Goal: Information Seeking & Learning: Check status

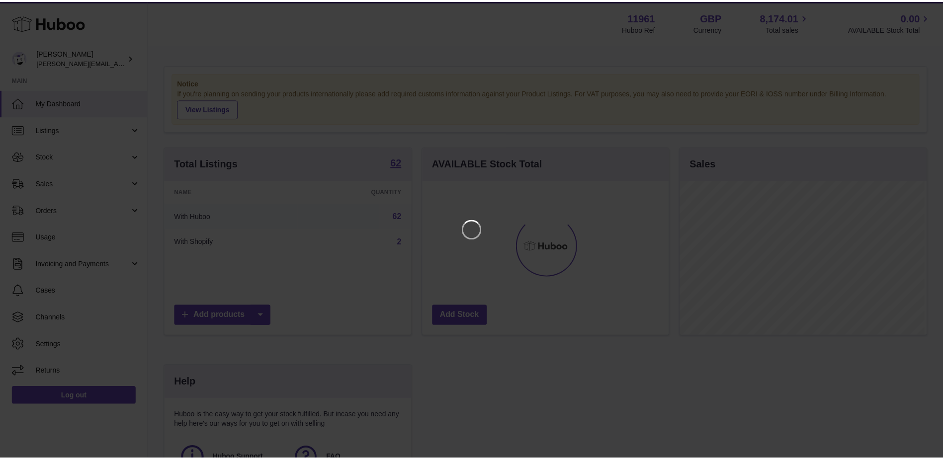
scroll to position [155, 249]
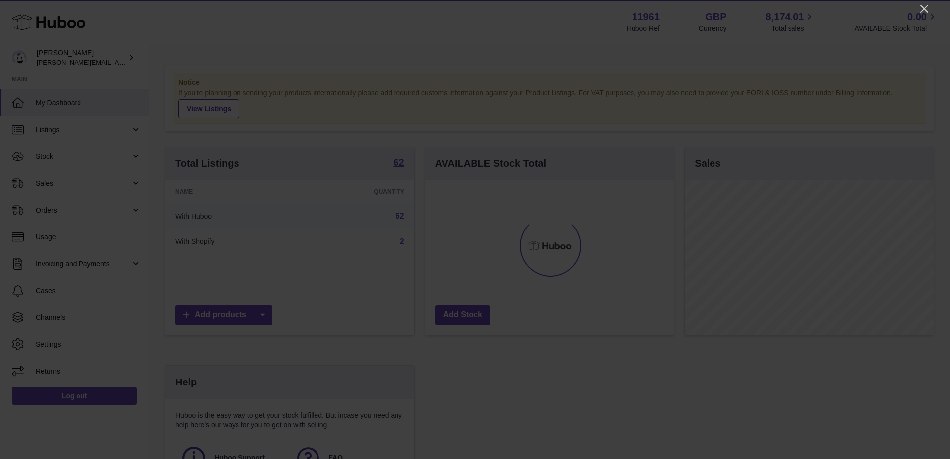
click at [926, 8] on icon "Close" at bounding box center [925, 9] width 12 height 12
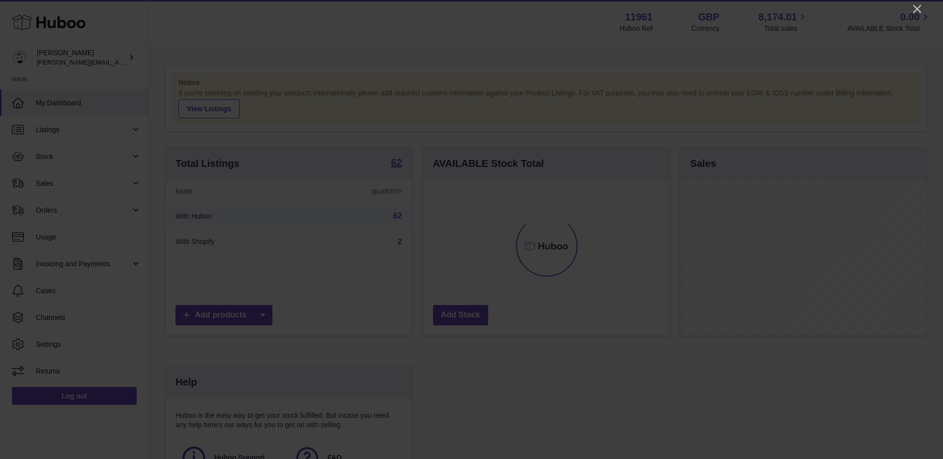
scroll to position [496877, 496786]
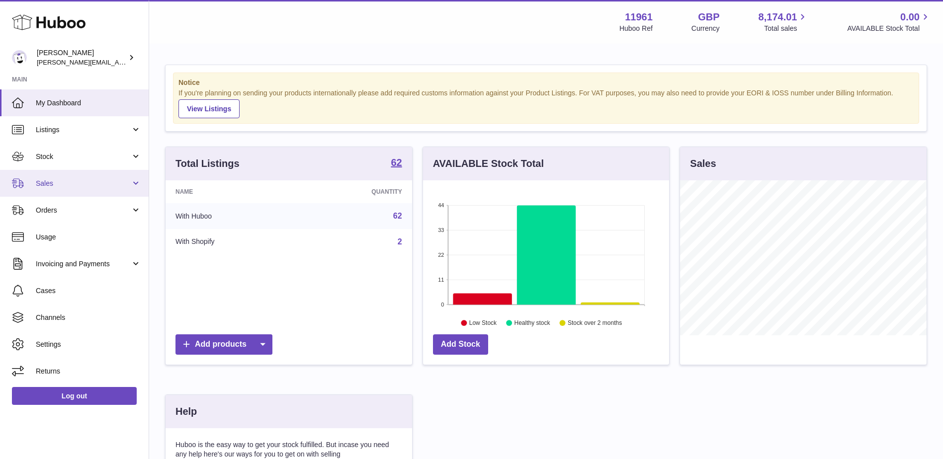
click at [77, 184] on span "Sales" at bounding box center [83, 183] width 95 height 9
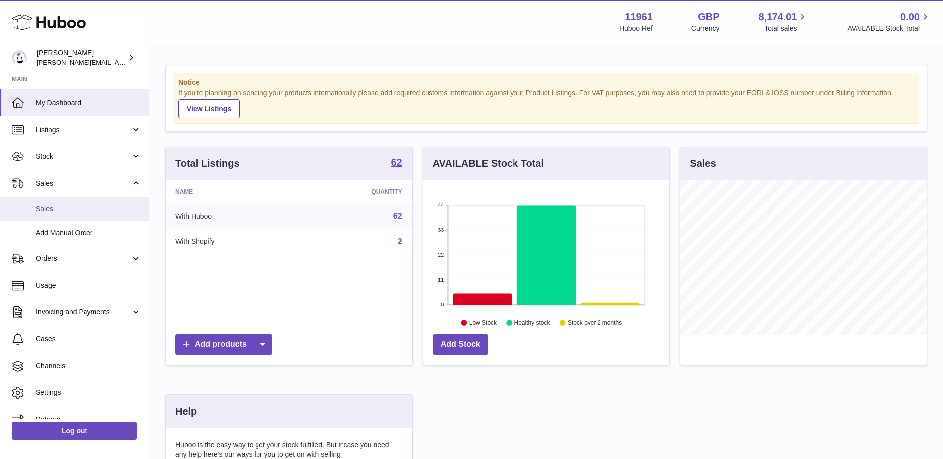
click at [86, 218] on link "Sales" at bounding box center [74, 209] width 149 height 24
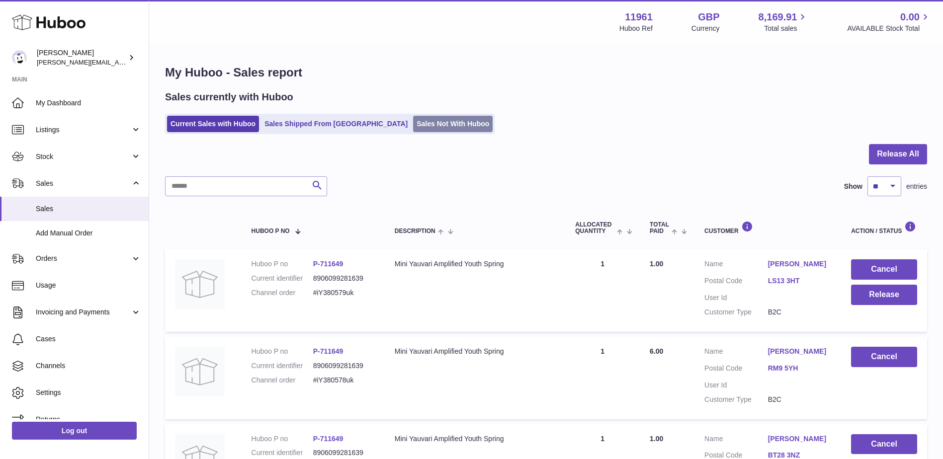
click at [413, 121] on link "Sales Not With Huboo" at bounding box center [453, 124] width 80 height 16
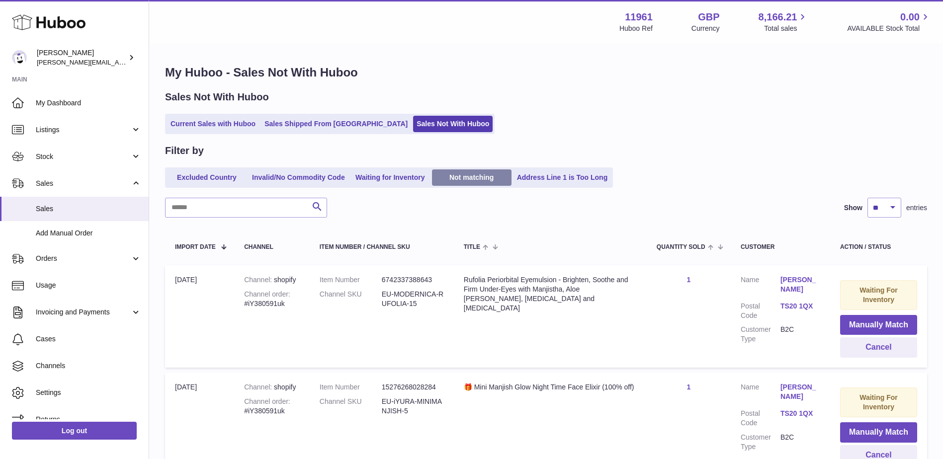
click at [457, 172] on link "Not matching" at bounding box center [472, 177] width 80 height 16
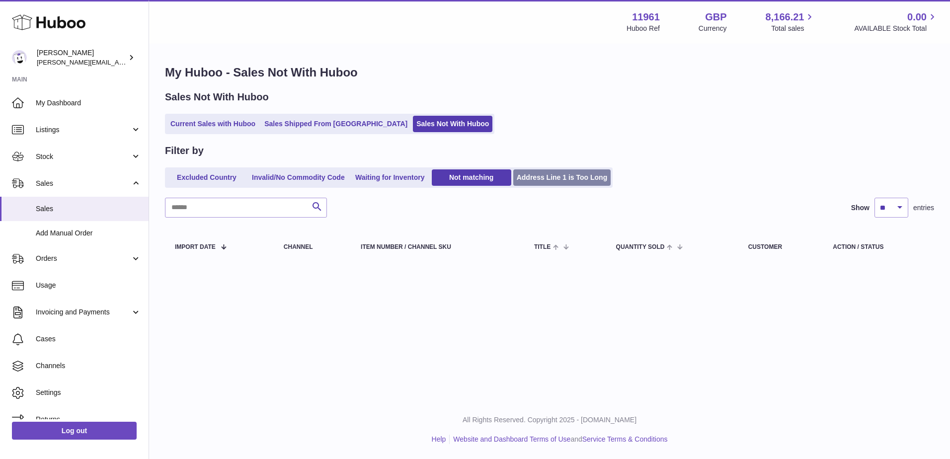
click at [588, 176] on link "Address Line 1 is Too Long" at bounding box center [562, 177] width 98 height 16
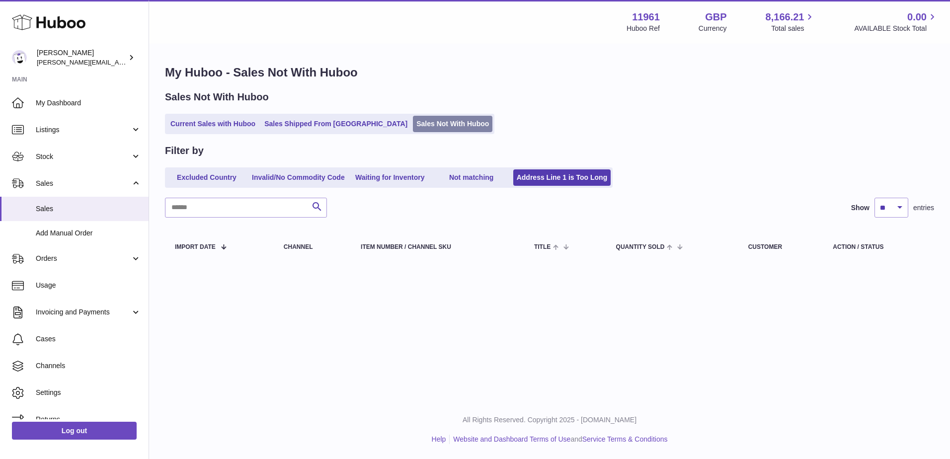
click at [413, 125] on link "Sales Not With Huboo" at bounding box center [453, 124] width 80 height 16
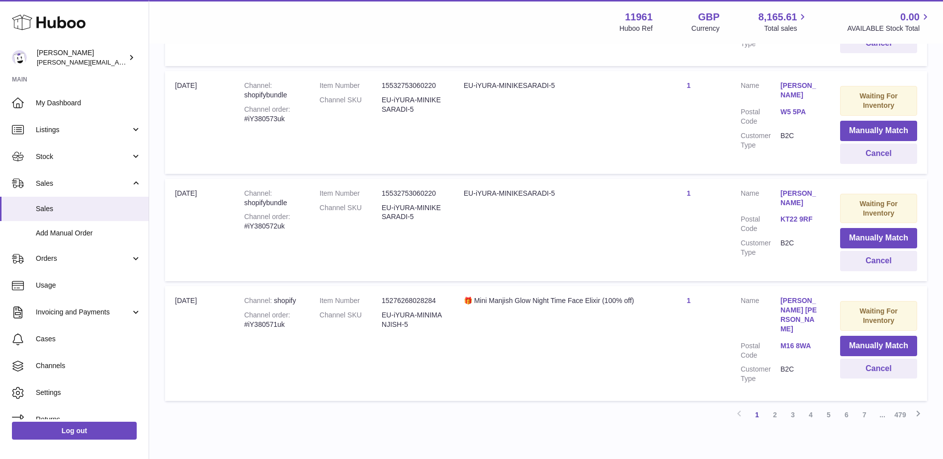
scroll to position [985, 0]
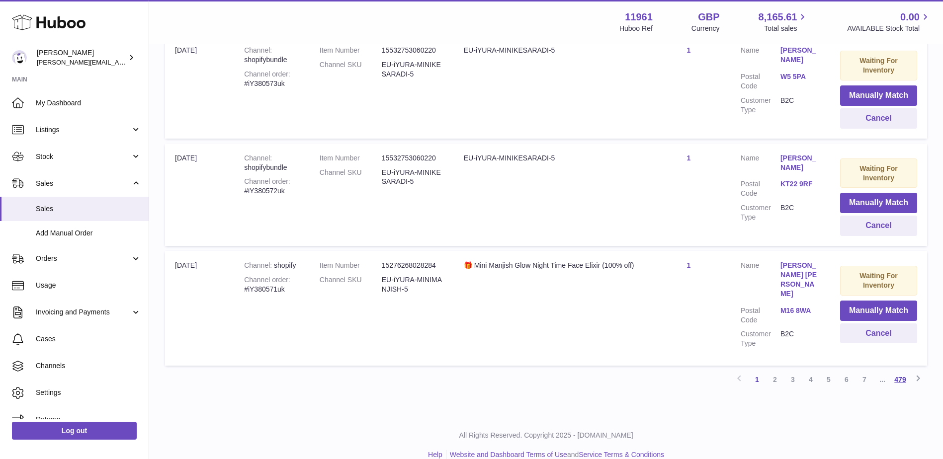
click at [901, 371] on link "479" at bounding box center [900, 380] width 18 height 18
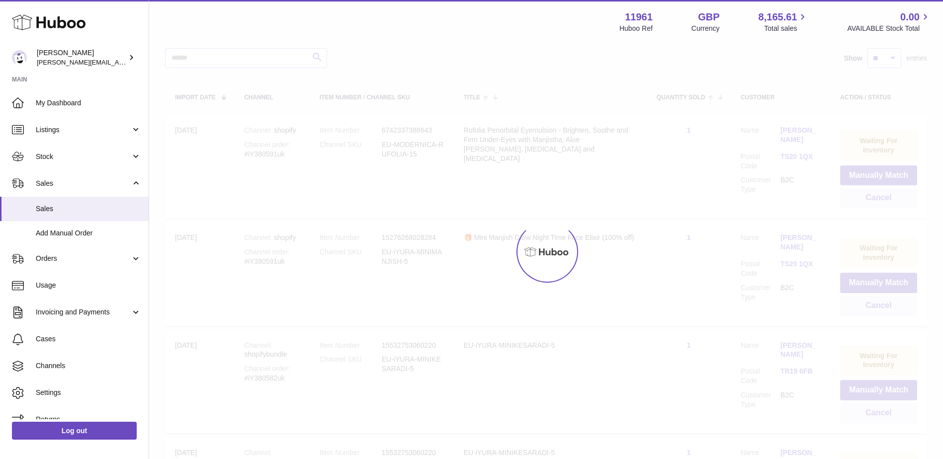
scroll to position [45, 0]
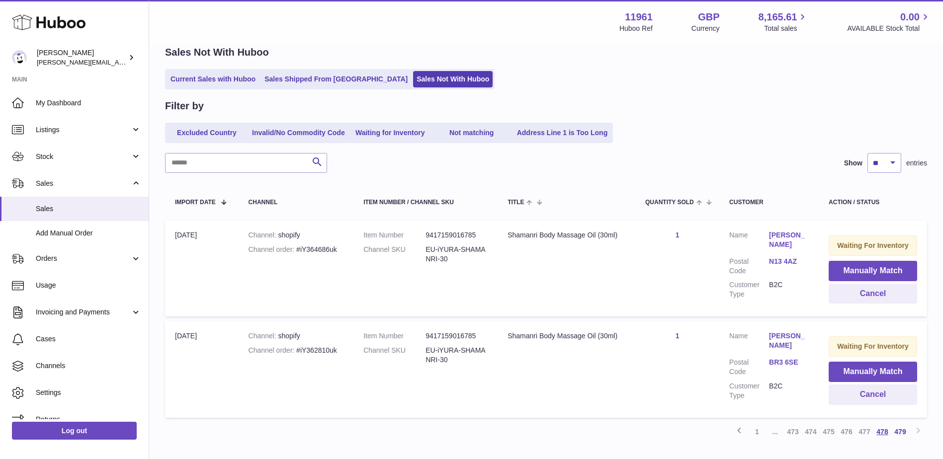
click at [882, 432] on link "478" at bounding box center [882, 432] width 18 height 18
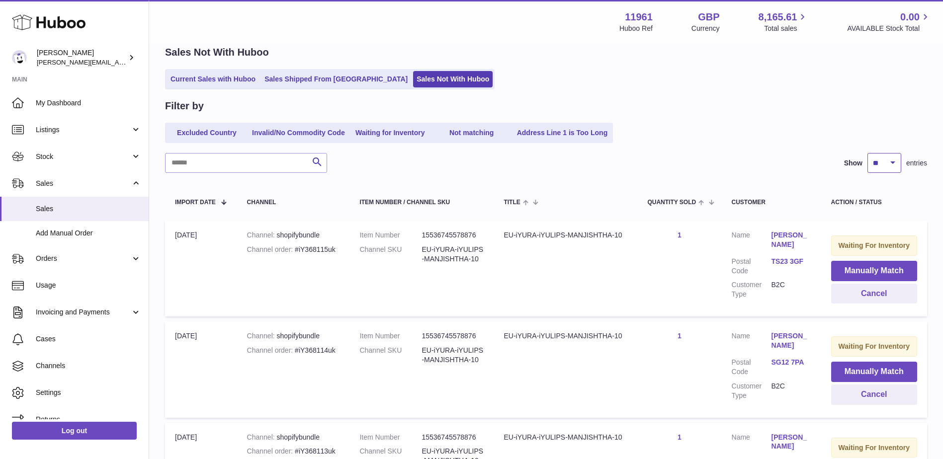
click at [881, 167] on select "** ** ** ***" at bounding box center [884, 163] width 34 height 20
select select "***"
click at [867, 153] on select "** ** ** ***" at bounding box center [884, 163] width 34 height 20
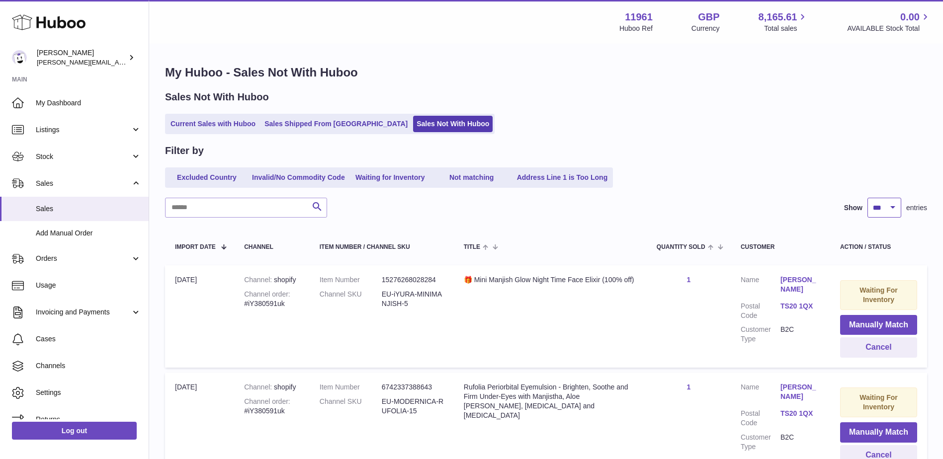
scroll to position [10670, 0]
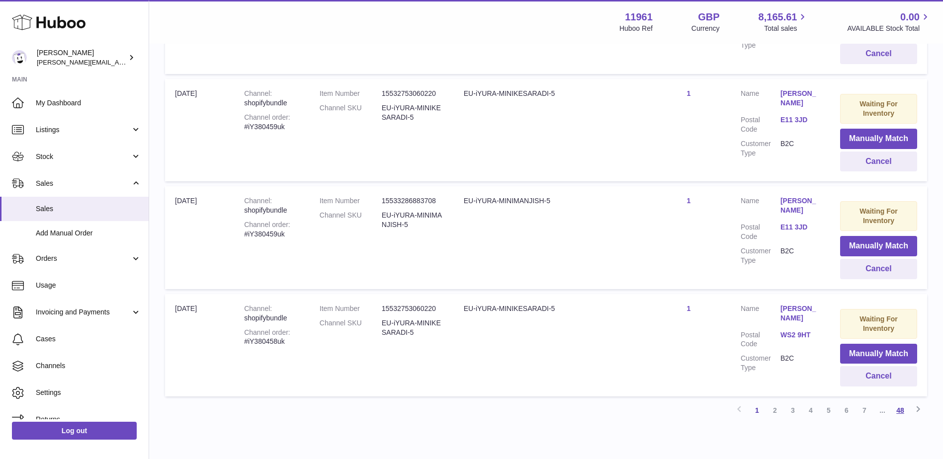
click at [904, 402] on link "48" at bounding box center [900, 411] width 18 height 18
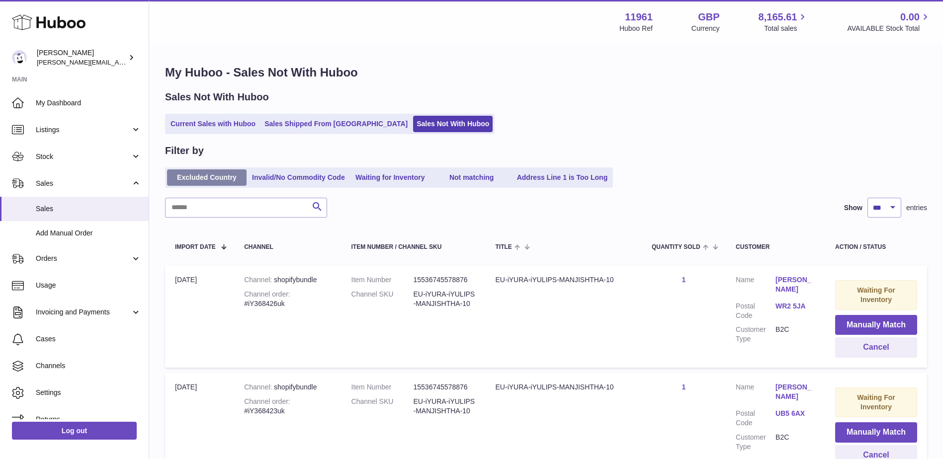
click at [200, 182] on link "Excluded Country" at bounding box center [207, 177] width 80 height 16
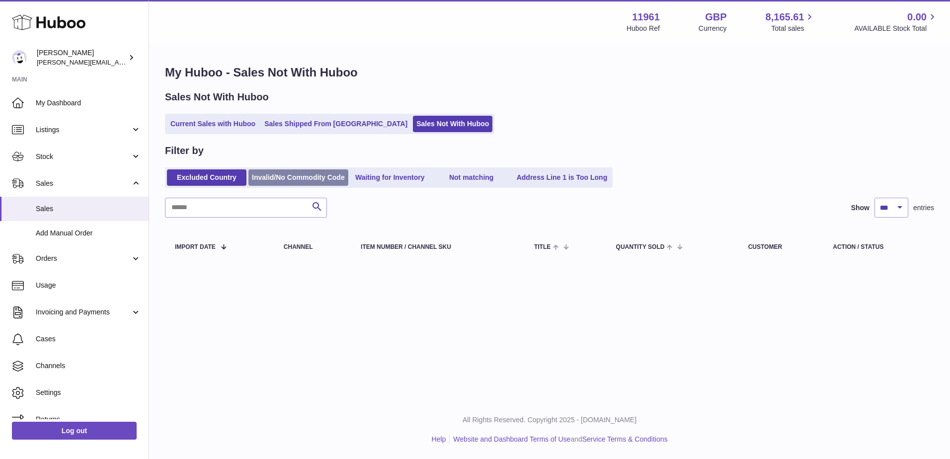
click at [307, 181] on link "Invalid/No Commodity Code" at bounding box center [299, 177] width 100 height 16
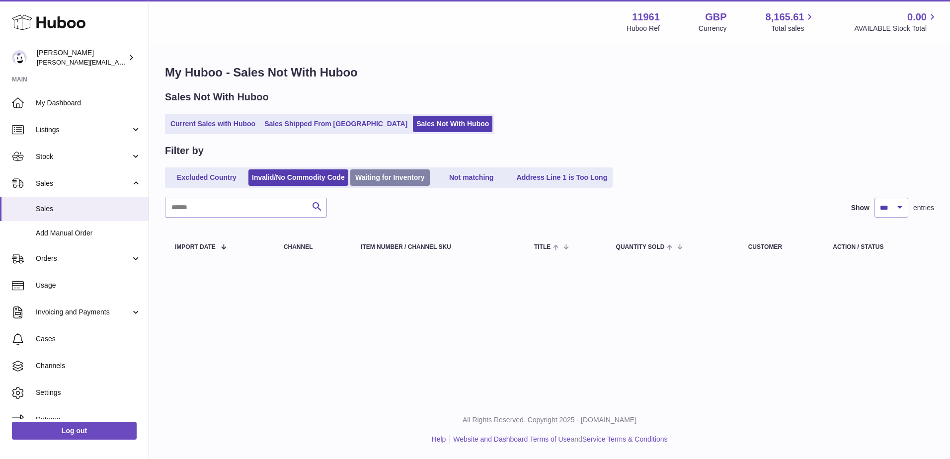
click at [382, 176] on link "Waiting for Inventory" at bounding box center [390, 177] width 80 height 16
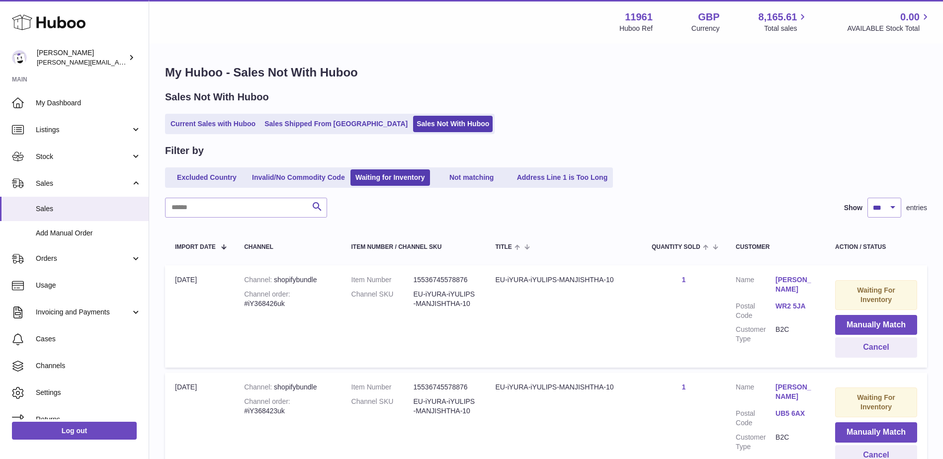
click at [480, 178] on link "Not matching" at bounding box center [472, 177] width 80 height 16
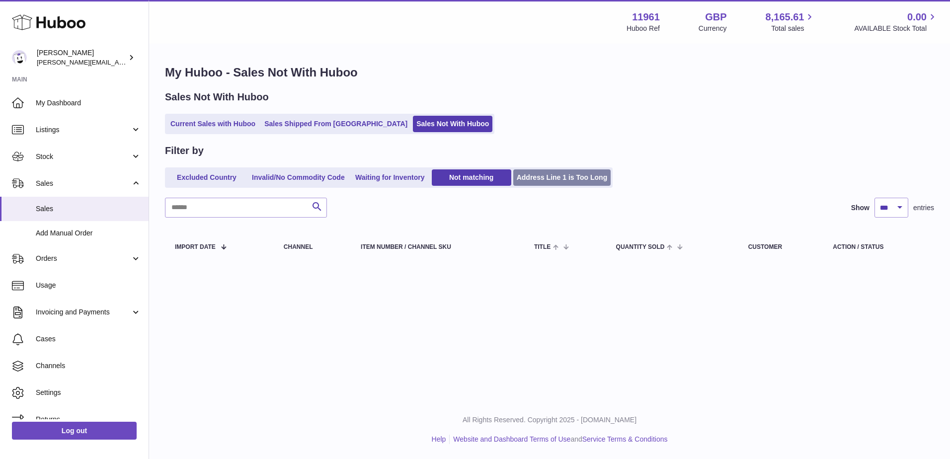
click at [561, 175] on link "Address Line 1 is Too Long" at bounding box center [562, 177] width 98 height 16
